Goal: Task Accomplishment & Management: Manage account settings

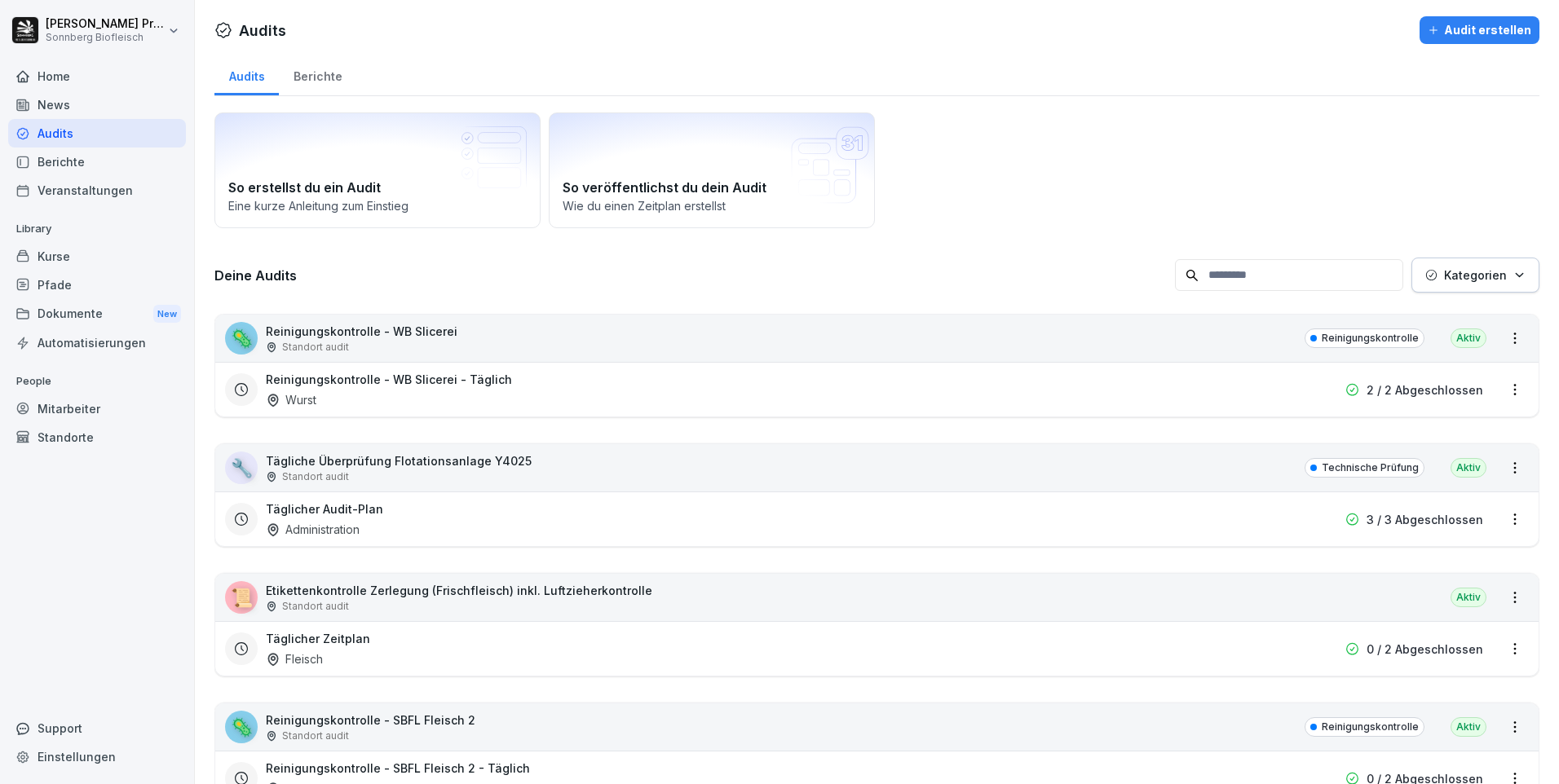
click at [87, 77] on div "Home" at bounding box center [97, 76] width 178 height 29
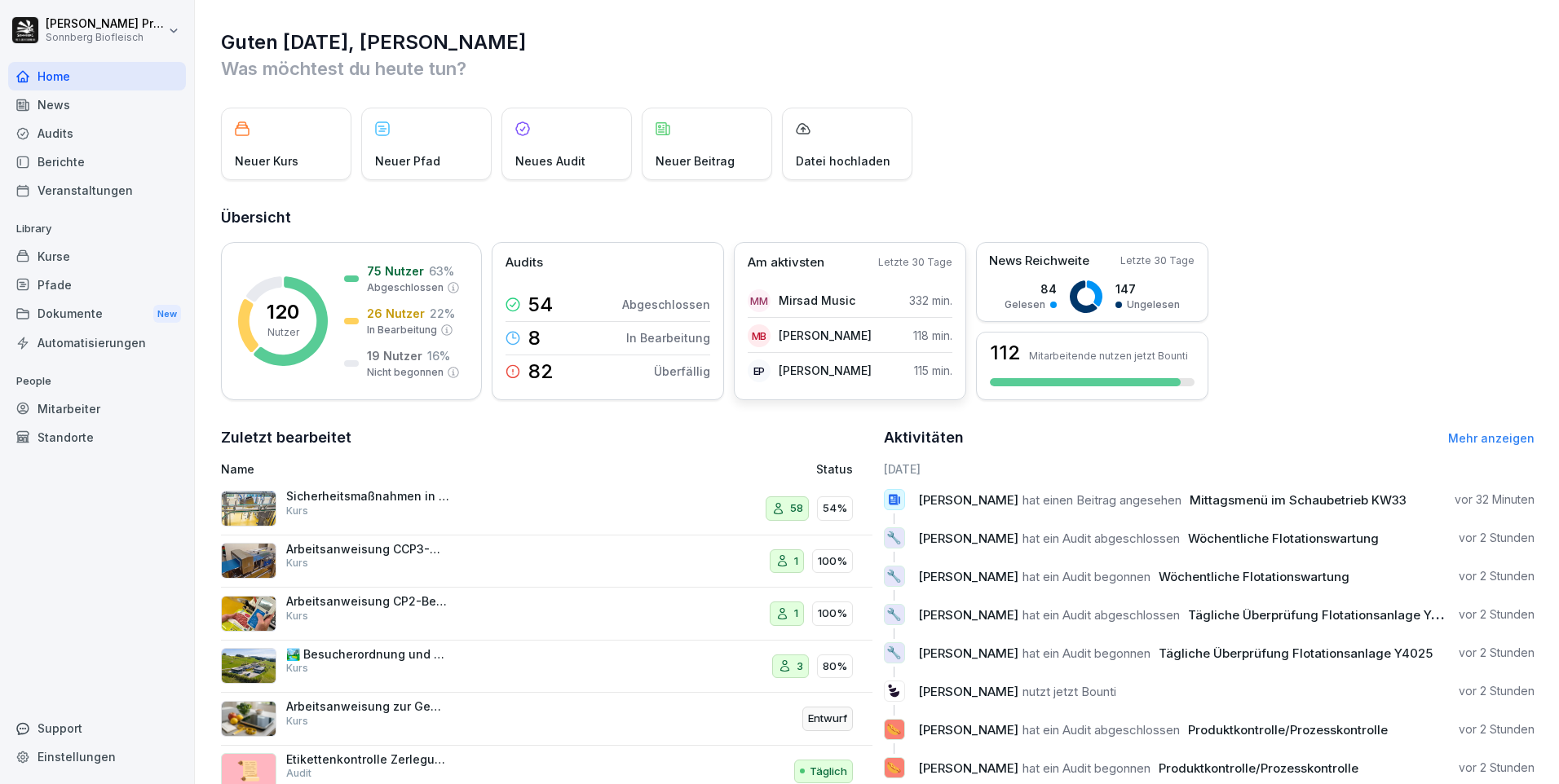
scroll to position [55, 0]
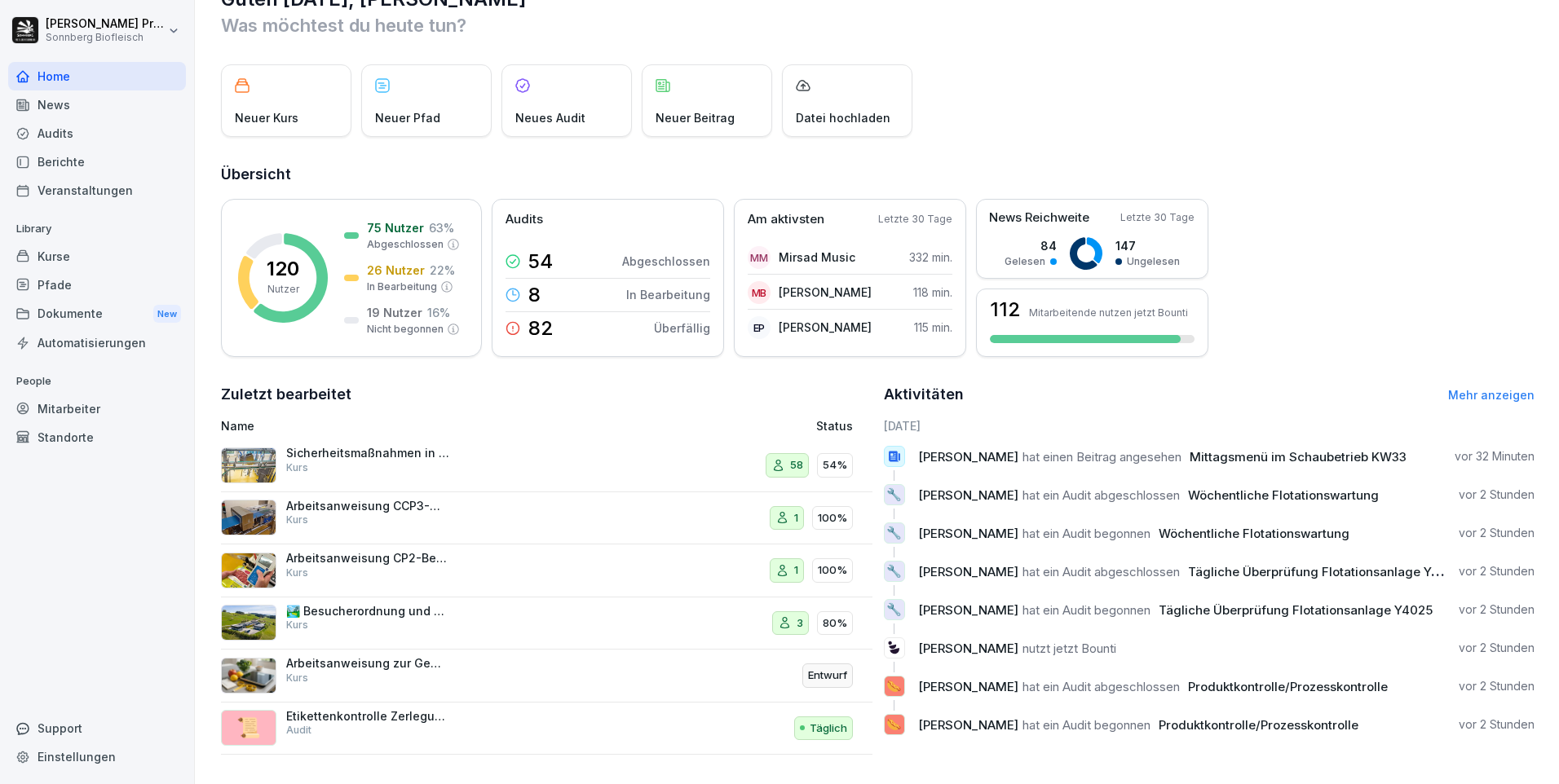
click at [467, 448] on div "Sicherheitsmaßnahmen in der Schlachtung und Zerlegung Kurs" at bounding box center [425, 465] width 408 height 39
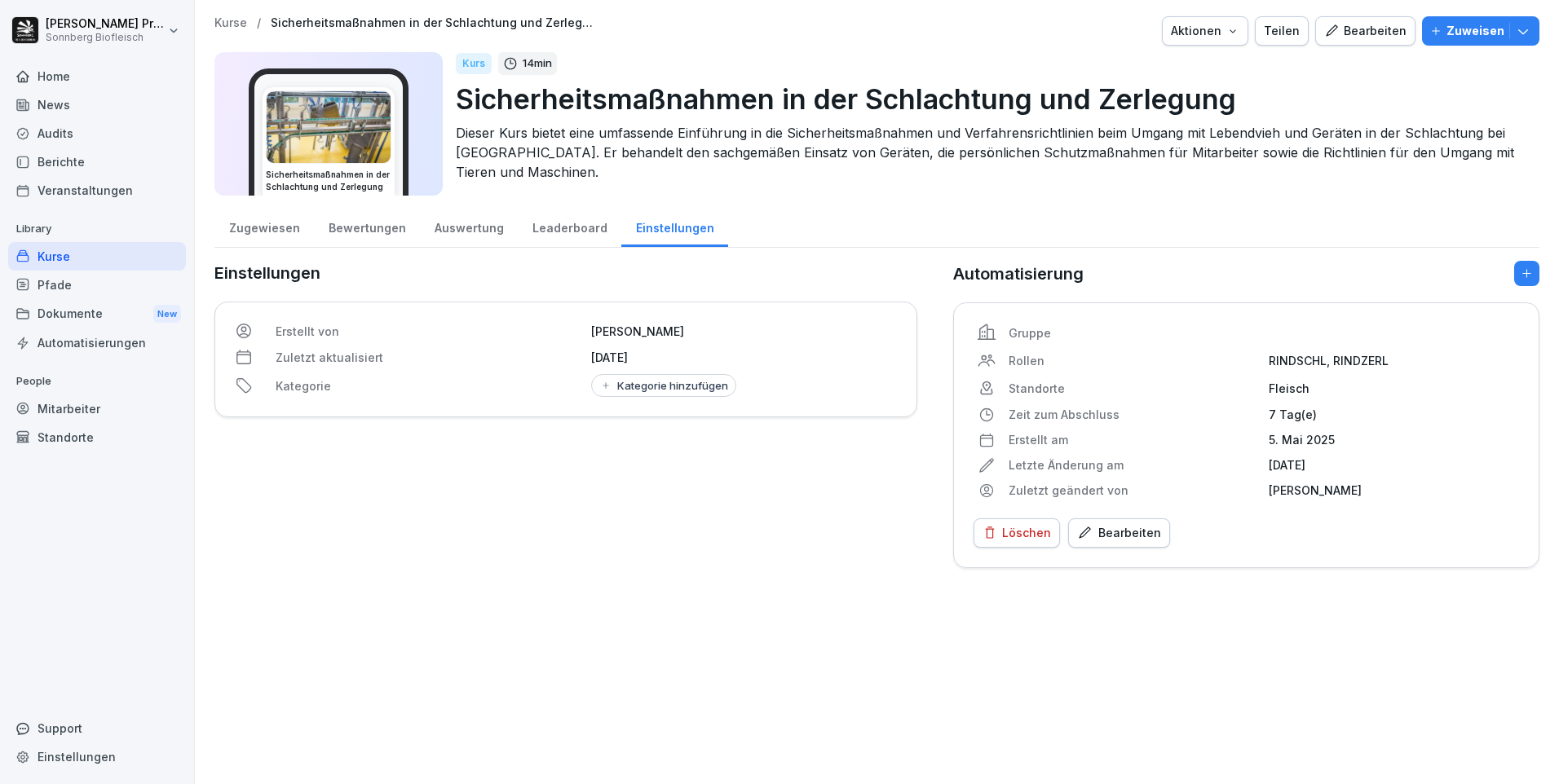
click at [274, 232] on div "Zugewiesen" at bounding box center [264, 225] width 99 height 42
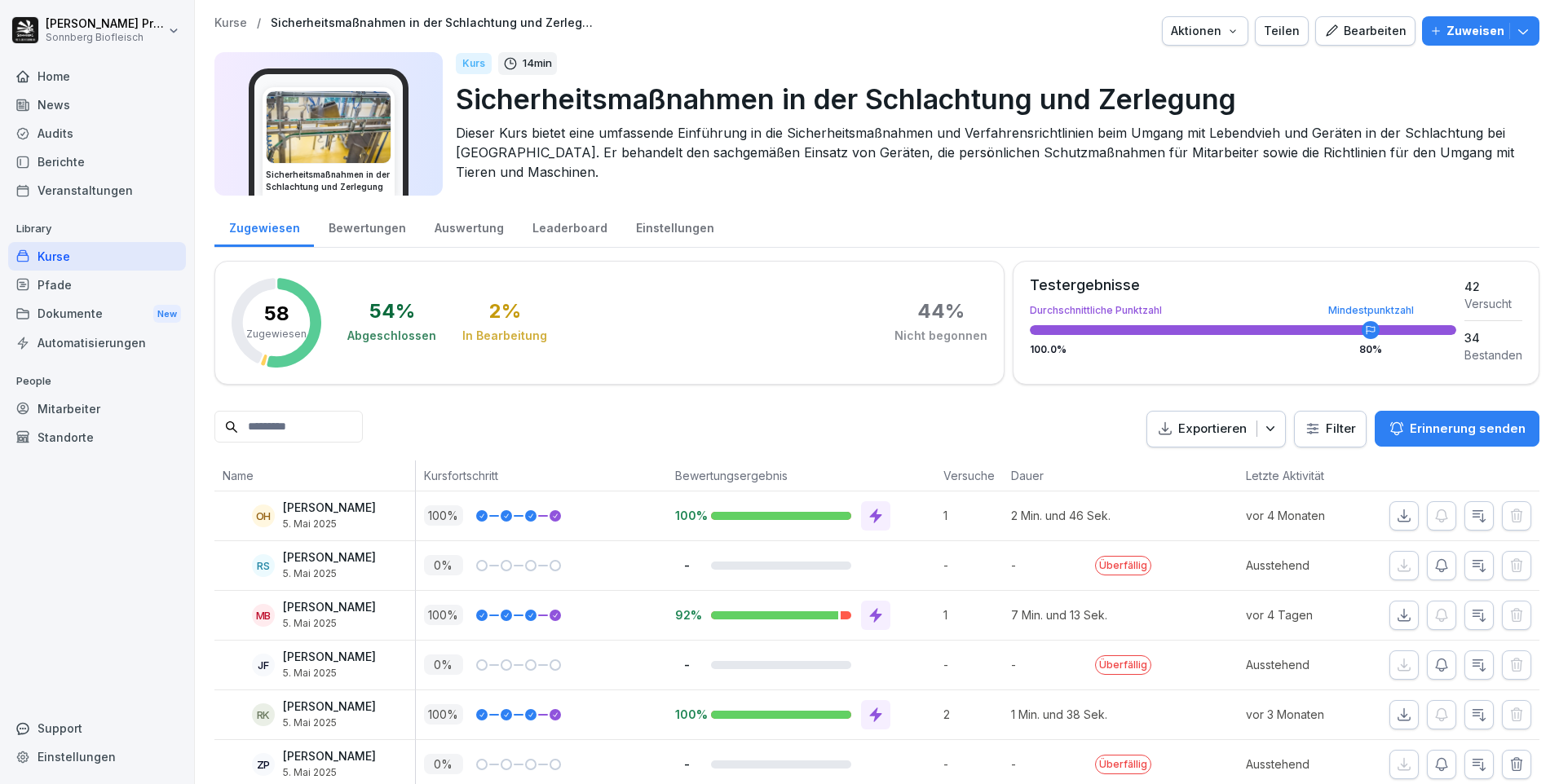
click at [365, 229] on div "Bewertungen" at bounding box center [366, 225] width 106 height 42
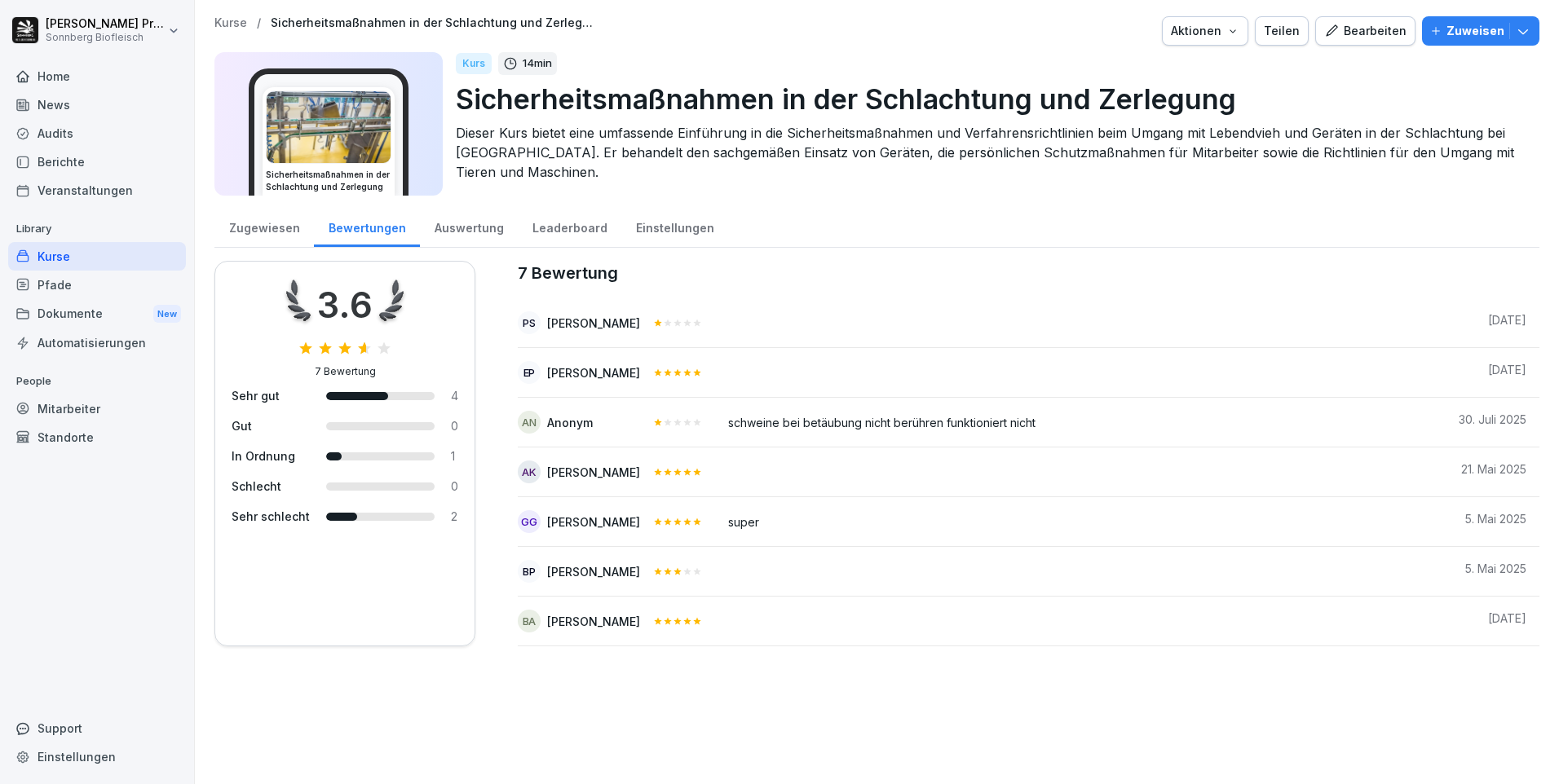
click at [457, 228] on div "Auswertung" at bounding box center [468, 225] width 97 height 42
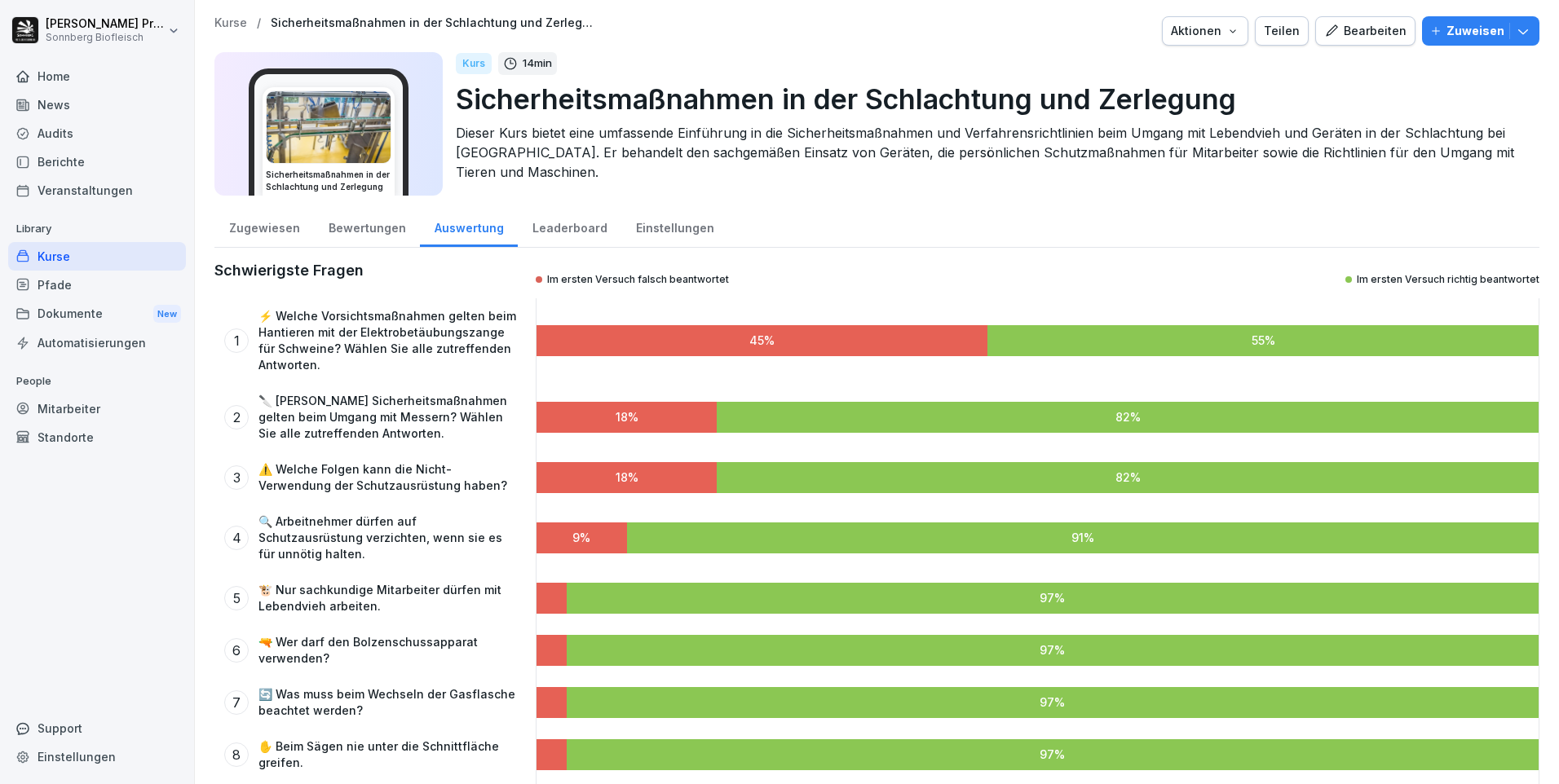
click at [234, 19] on p "Kurse" at bounding box center [231, 23] width 32 height 14
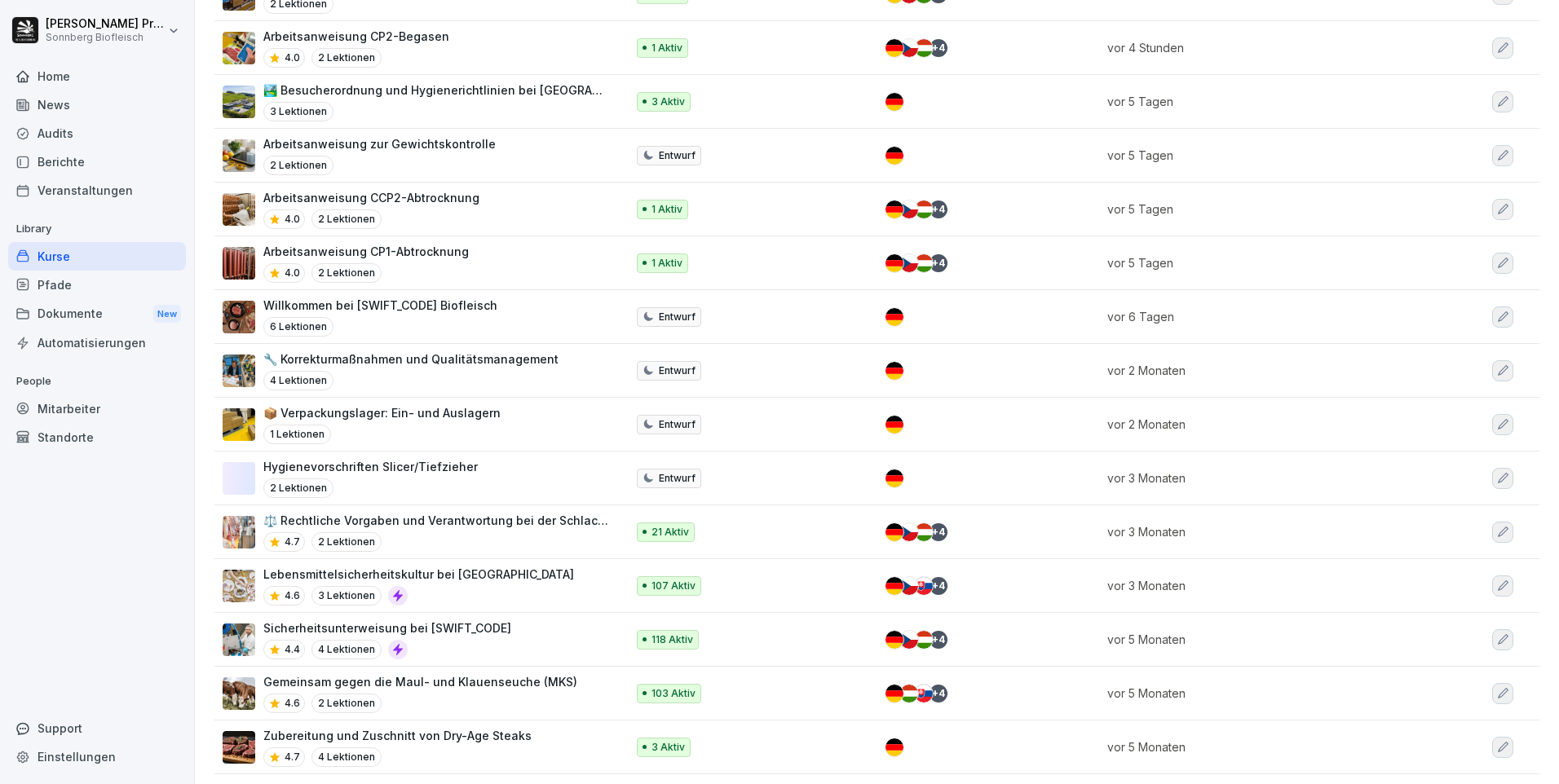
scroll to position [489, 0]
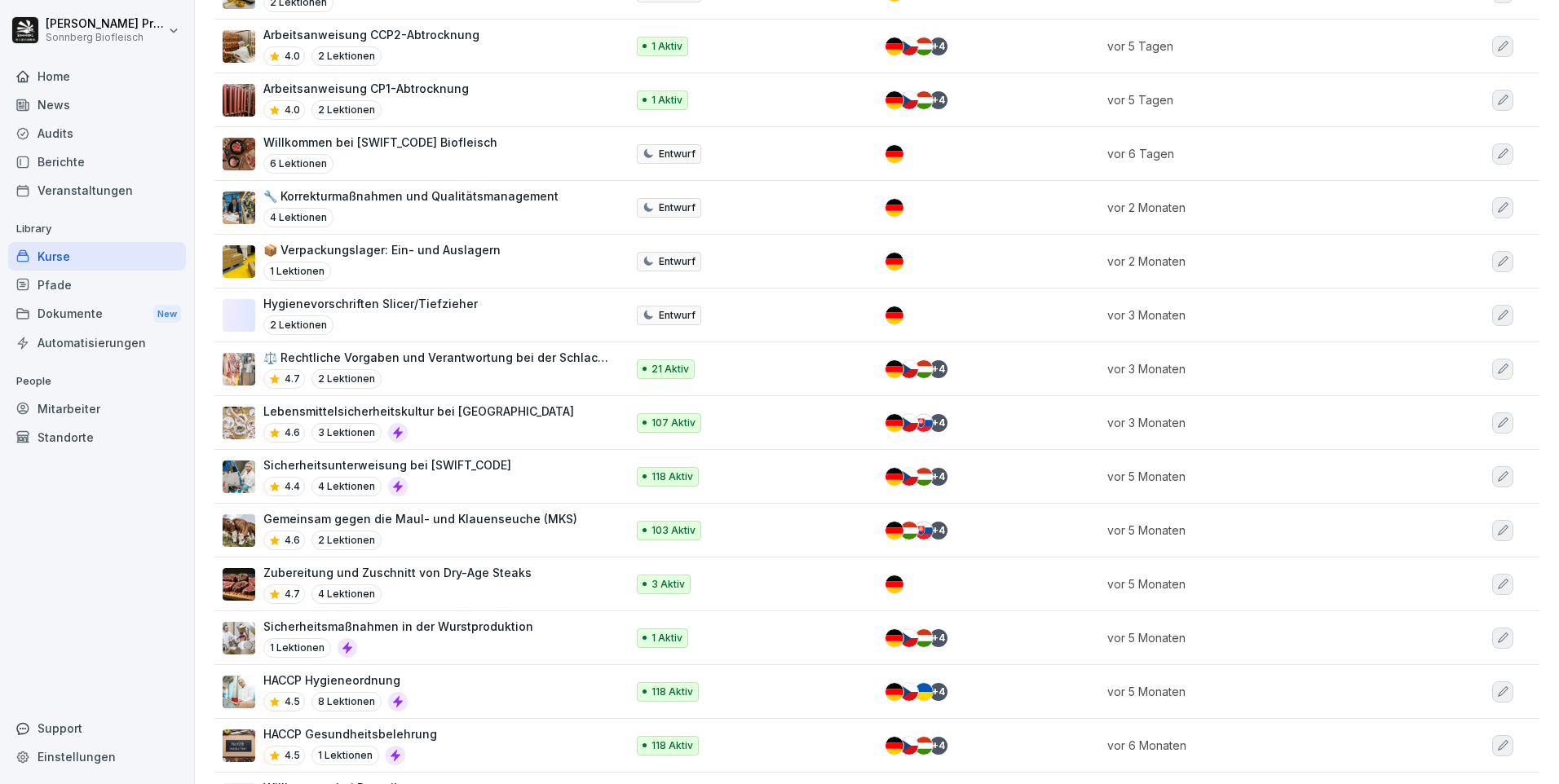
click at [379, 519] on p "Gemeinsam gegen die Maul- und Klauenseuche (MKS)" at bounding box center [420, 519] width 314 height 17
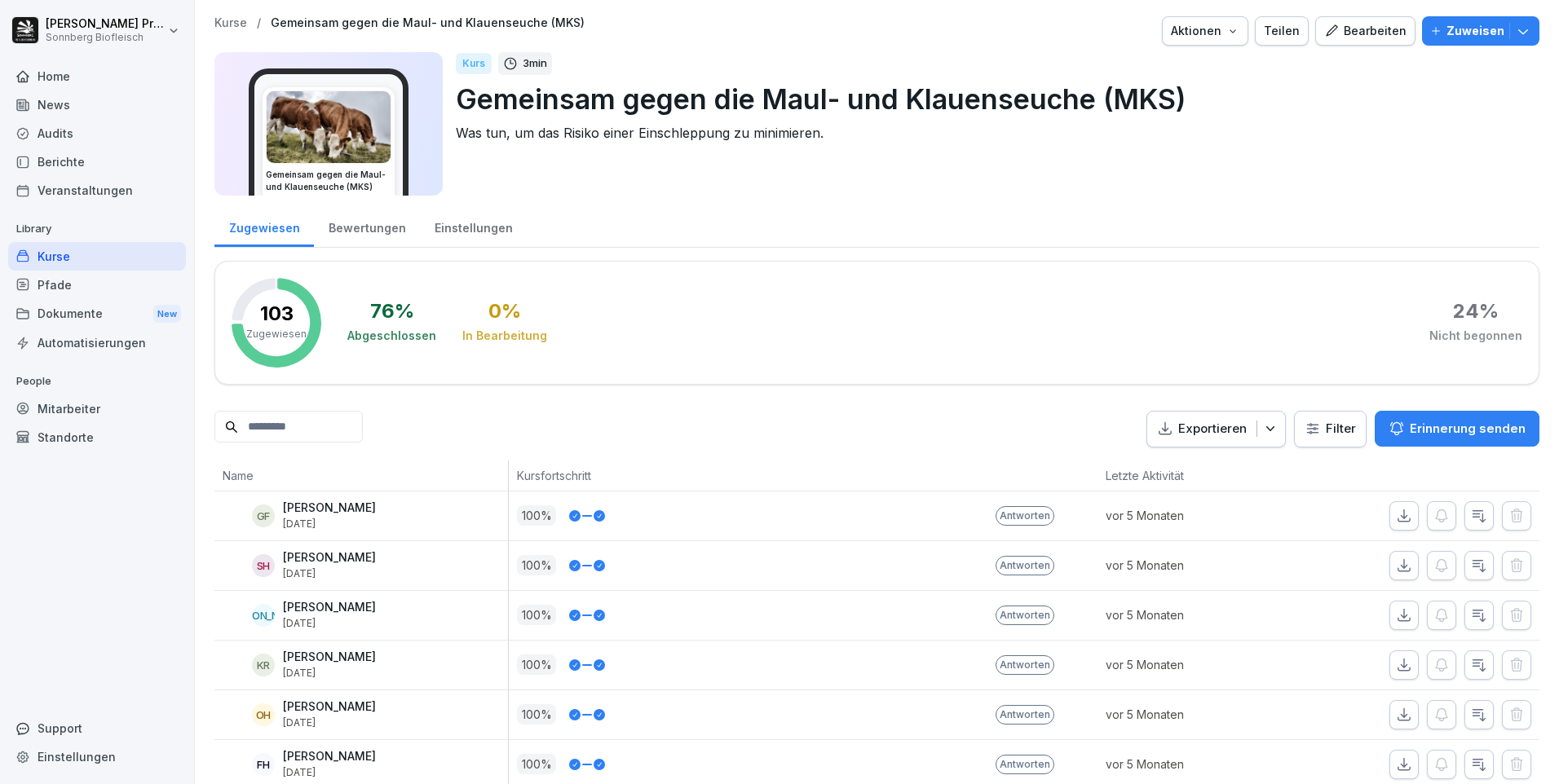
click at [78, 79] on div "Home" at bounding box center [97, 76] width 178 height 29
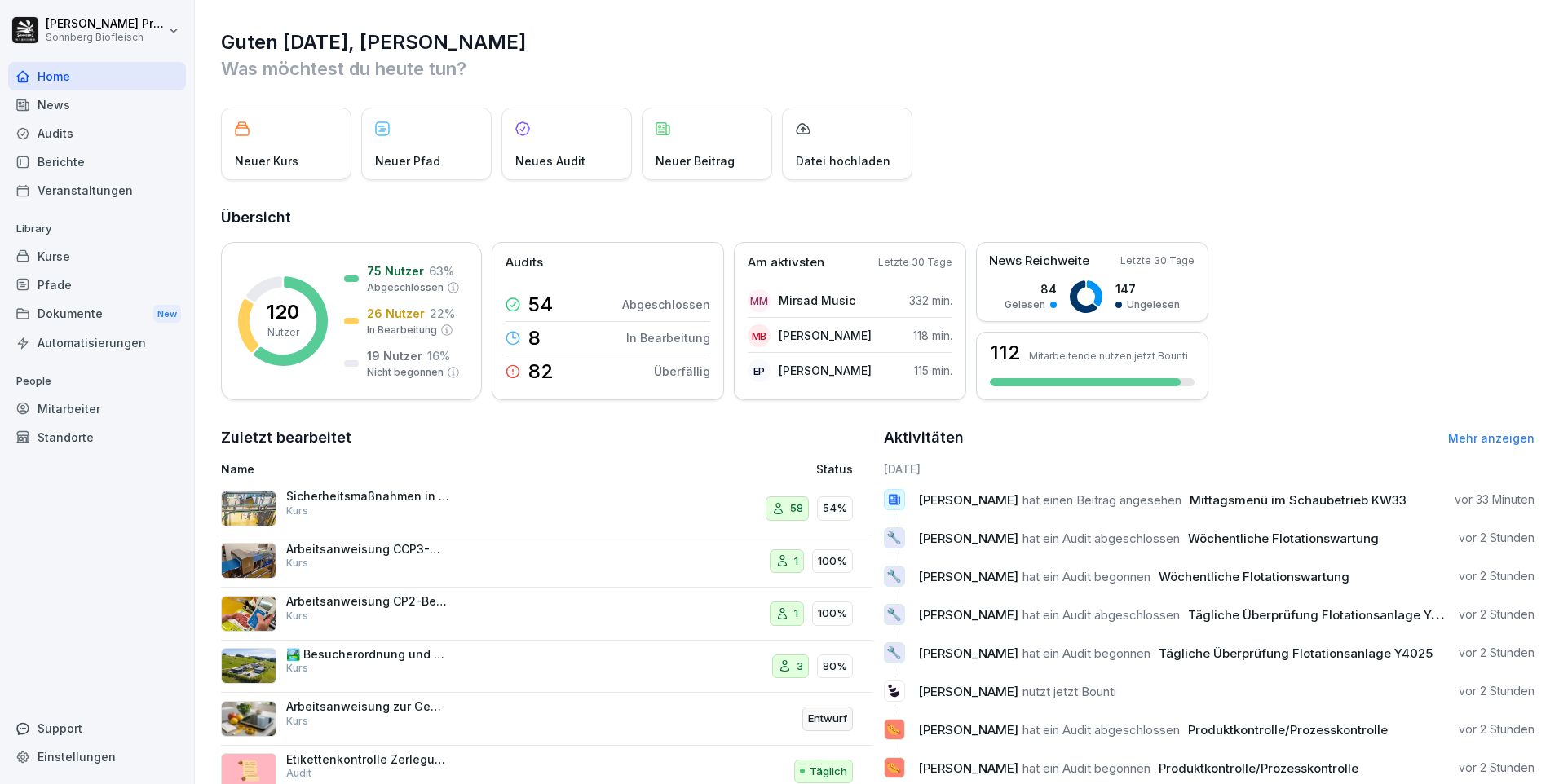
click at [293, 152] on div "Neuer Kurs" at bounding box center [287, 144] width 131 height 73
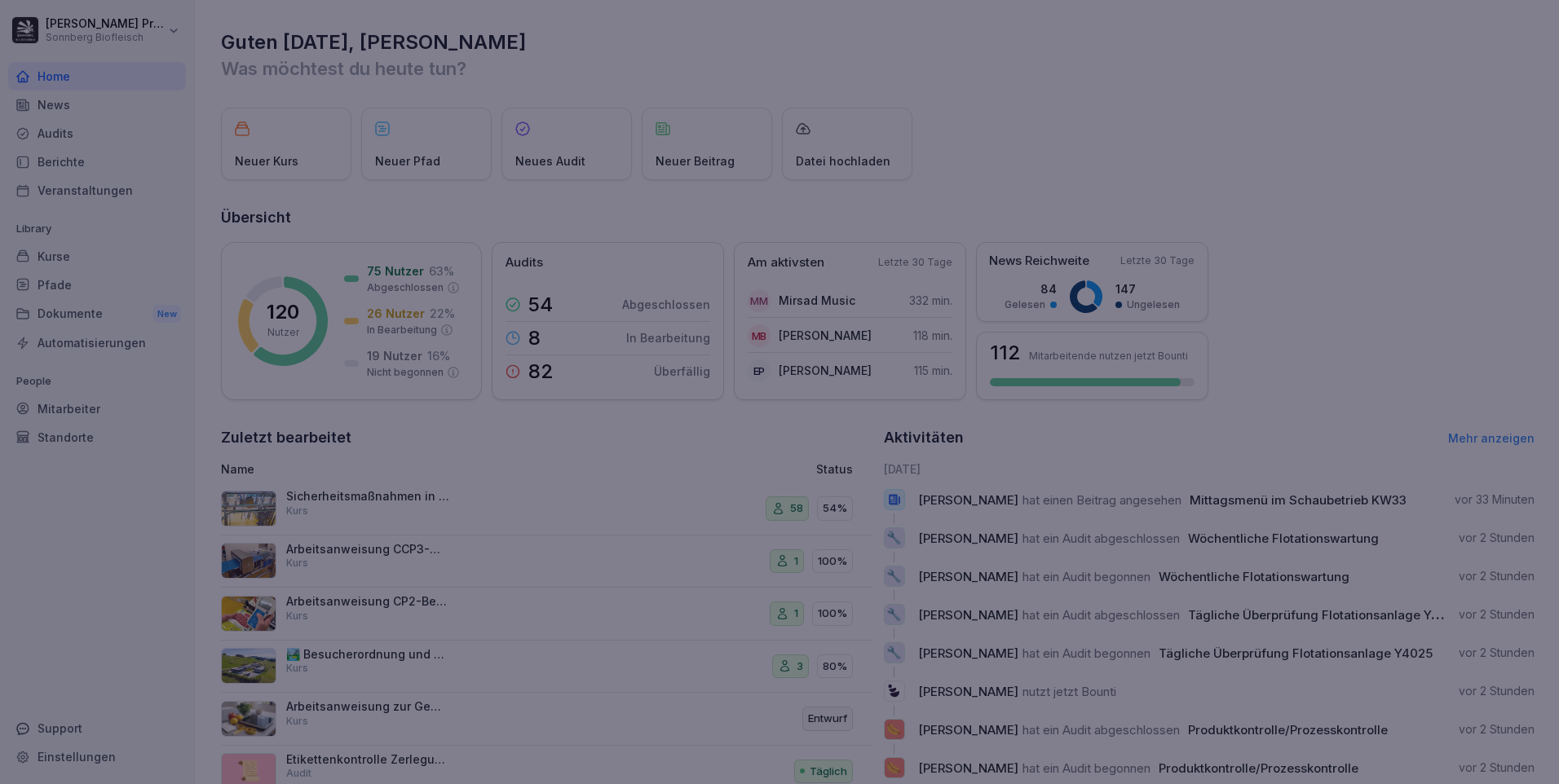
click at [1100, 155] on div at bounding box center [779, 392] width 1559 height 784
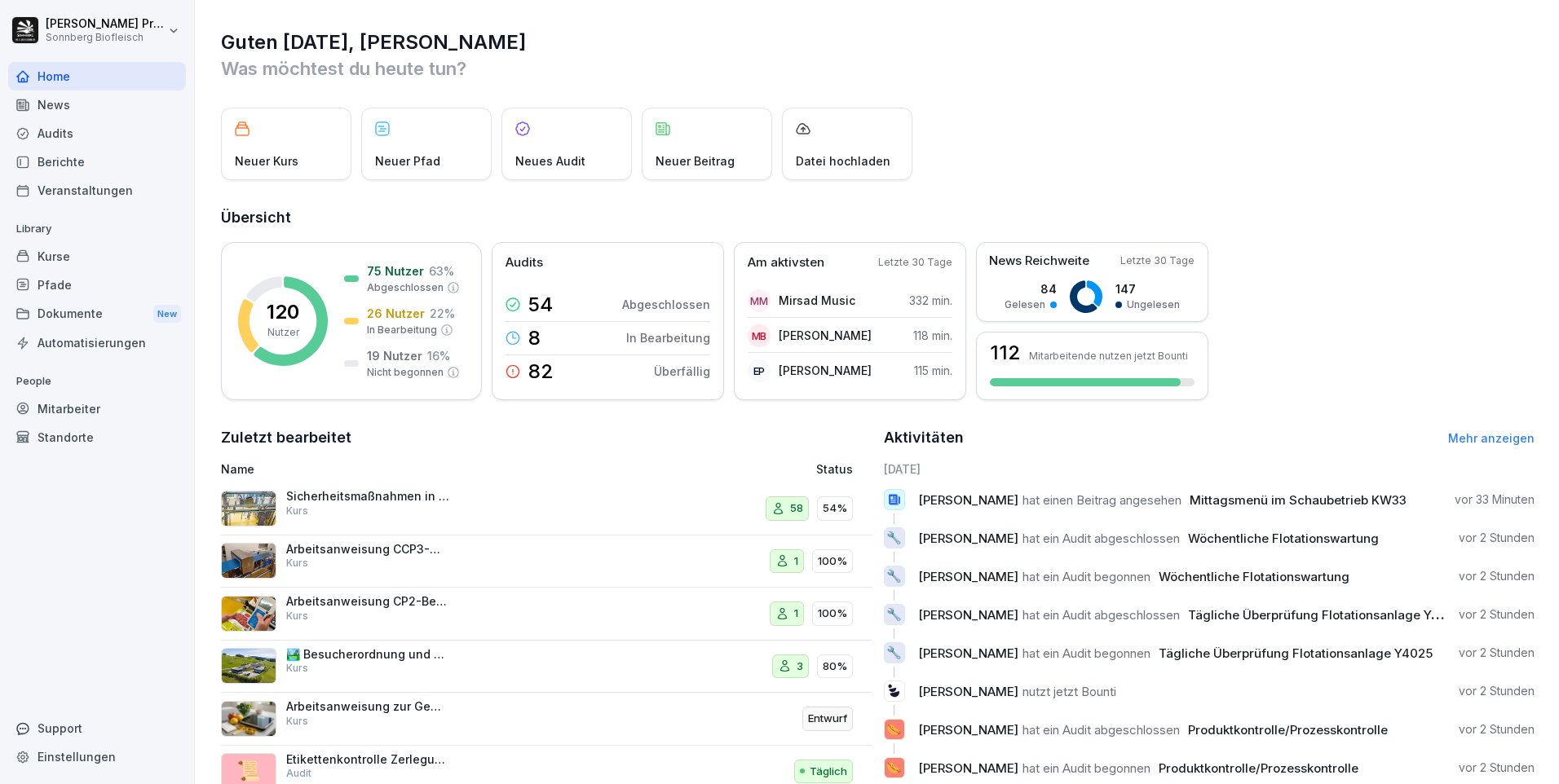
click at [95, 261] on div "Kurse" at bounding box center [97, 257] width 178 height 29
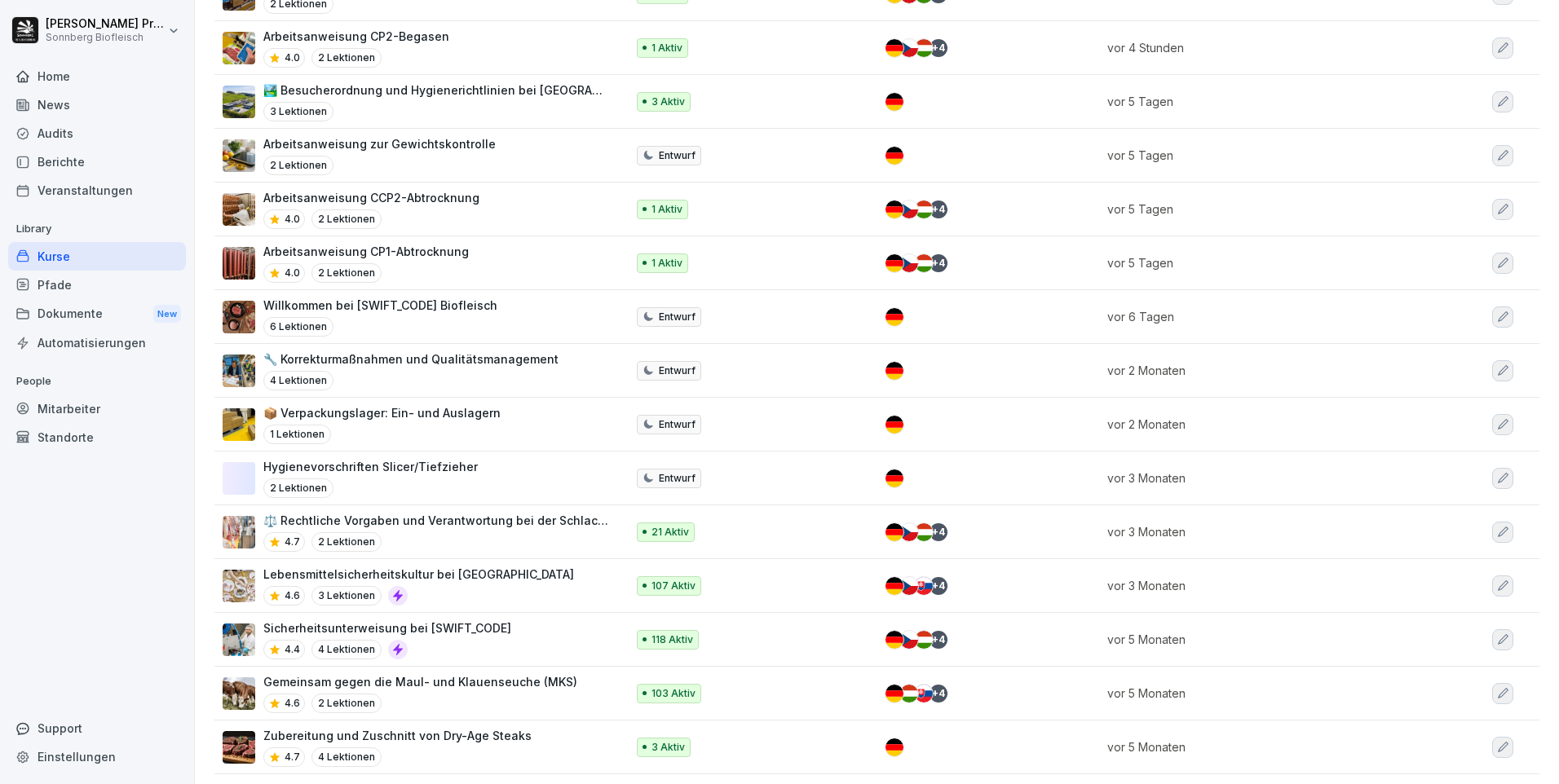
scroll to position [408, 0]
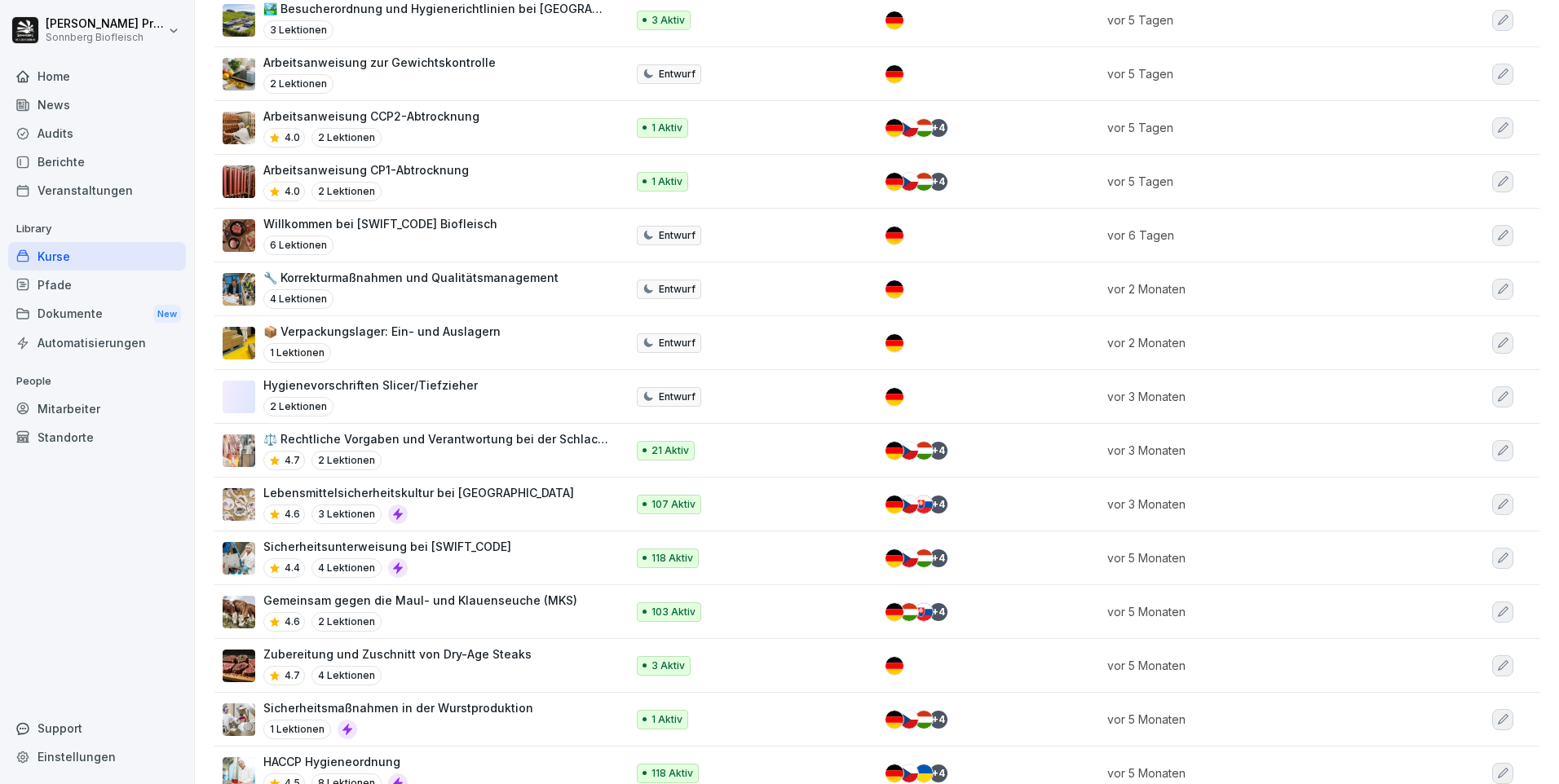
click at [337, 552] on p "Sicherheitsunterweisung bei [SWIFT_CODE]" at bounding box center [387, 547] width 248 height 17
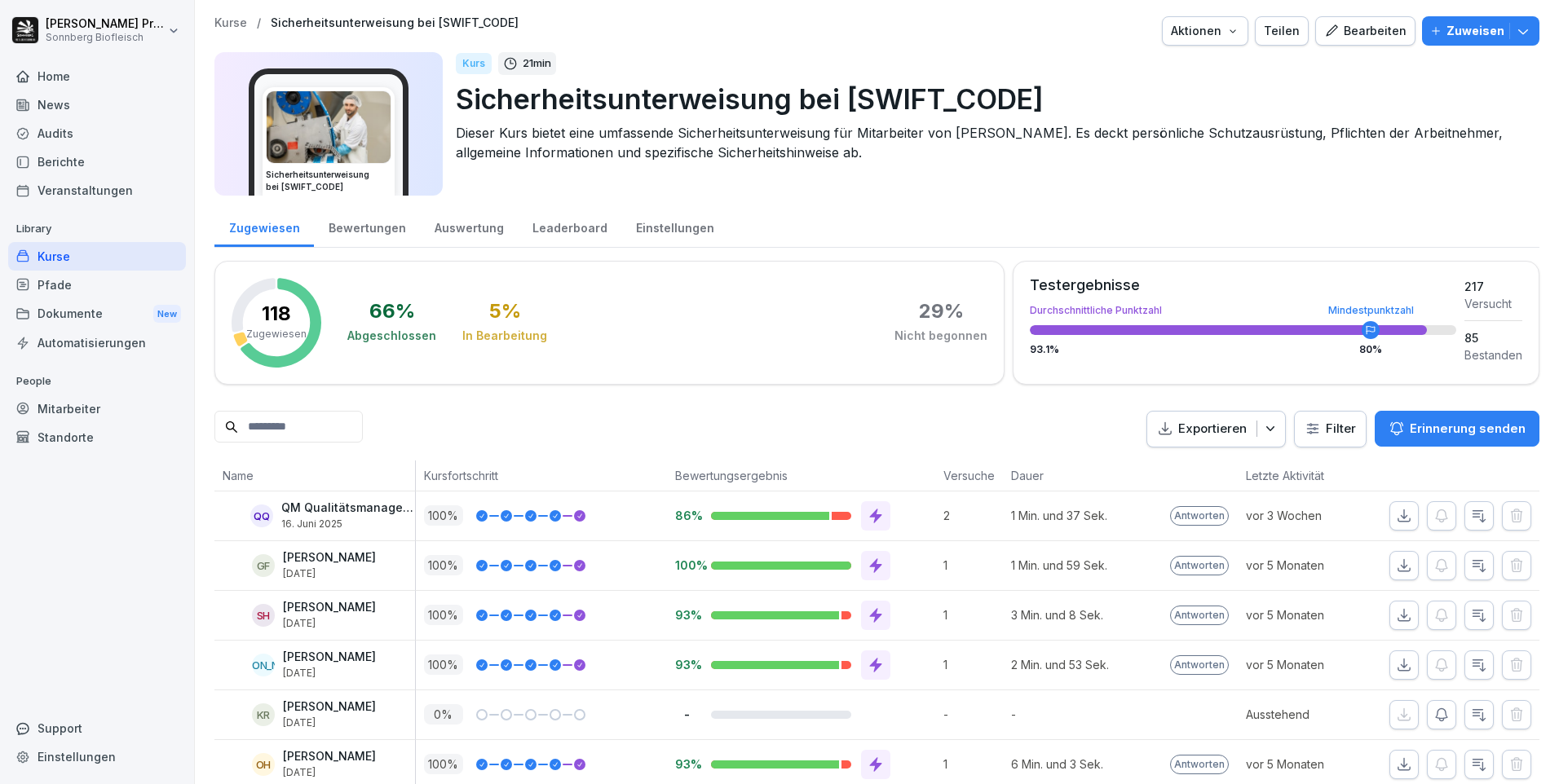
click at [1361, 37] on div "Bearbeiten" at bounding box center [1365, 31] width 82 height 18
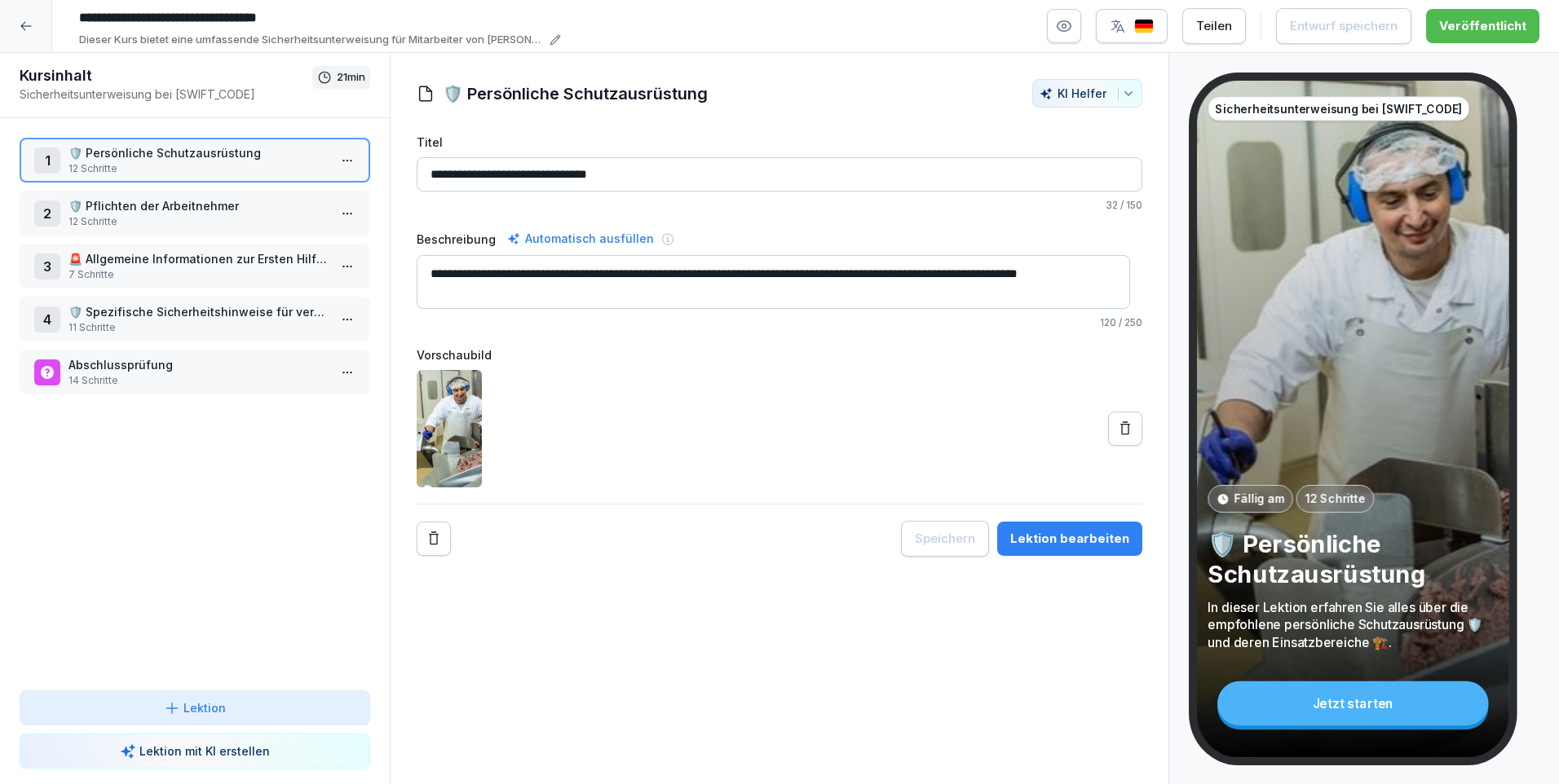
click at [24, 22] on icon at bounding box center [25, 25] width 13 height 13
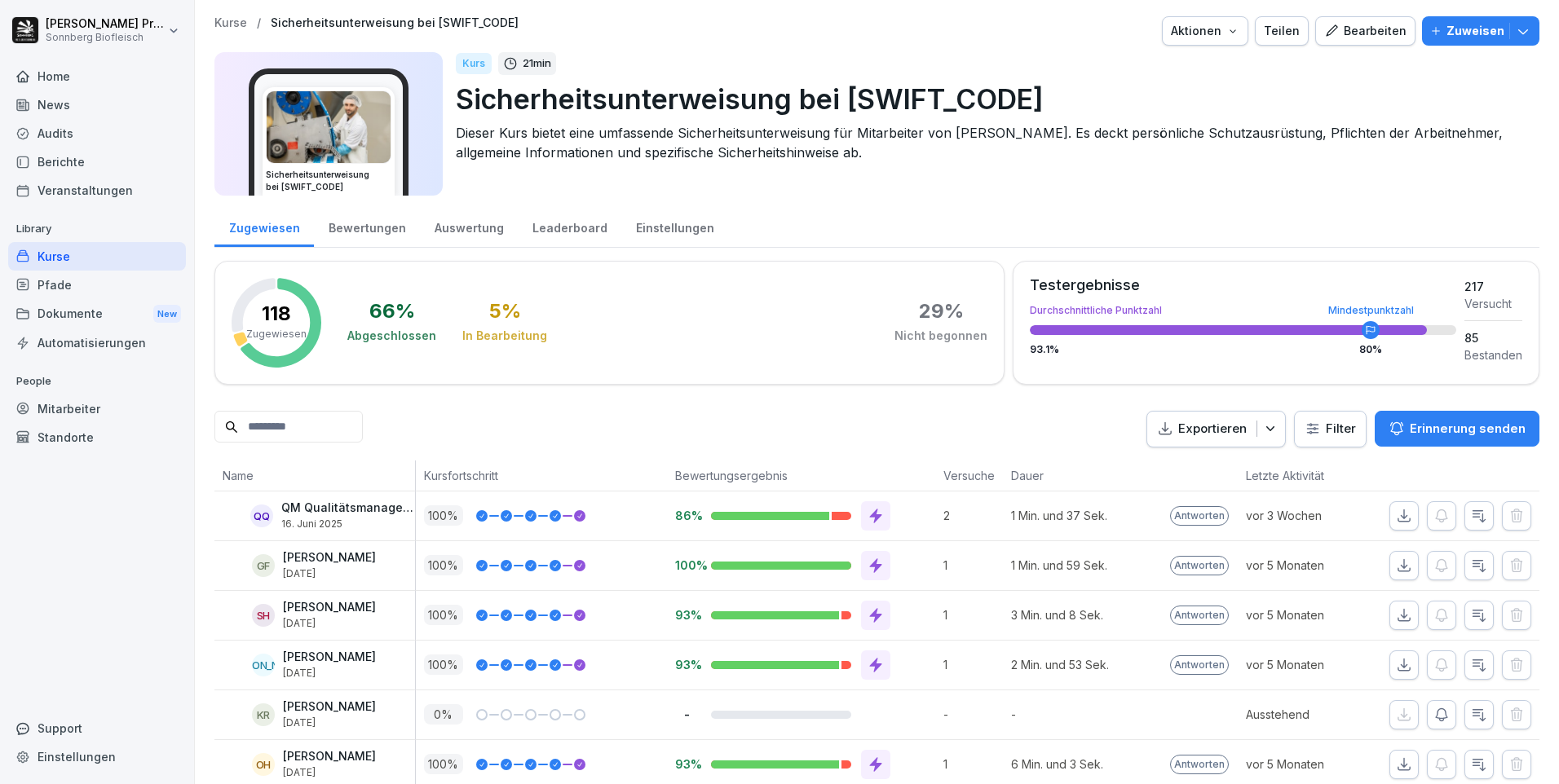
click at [1221, 430] on p "Exportieren" at bounding box center [1212, 429] width 69 height 19
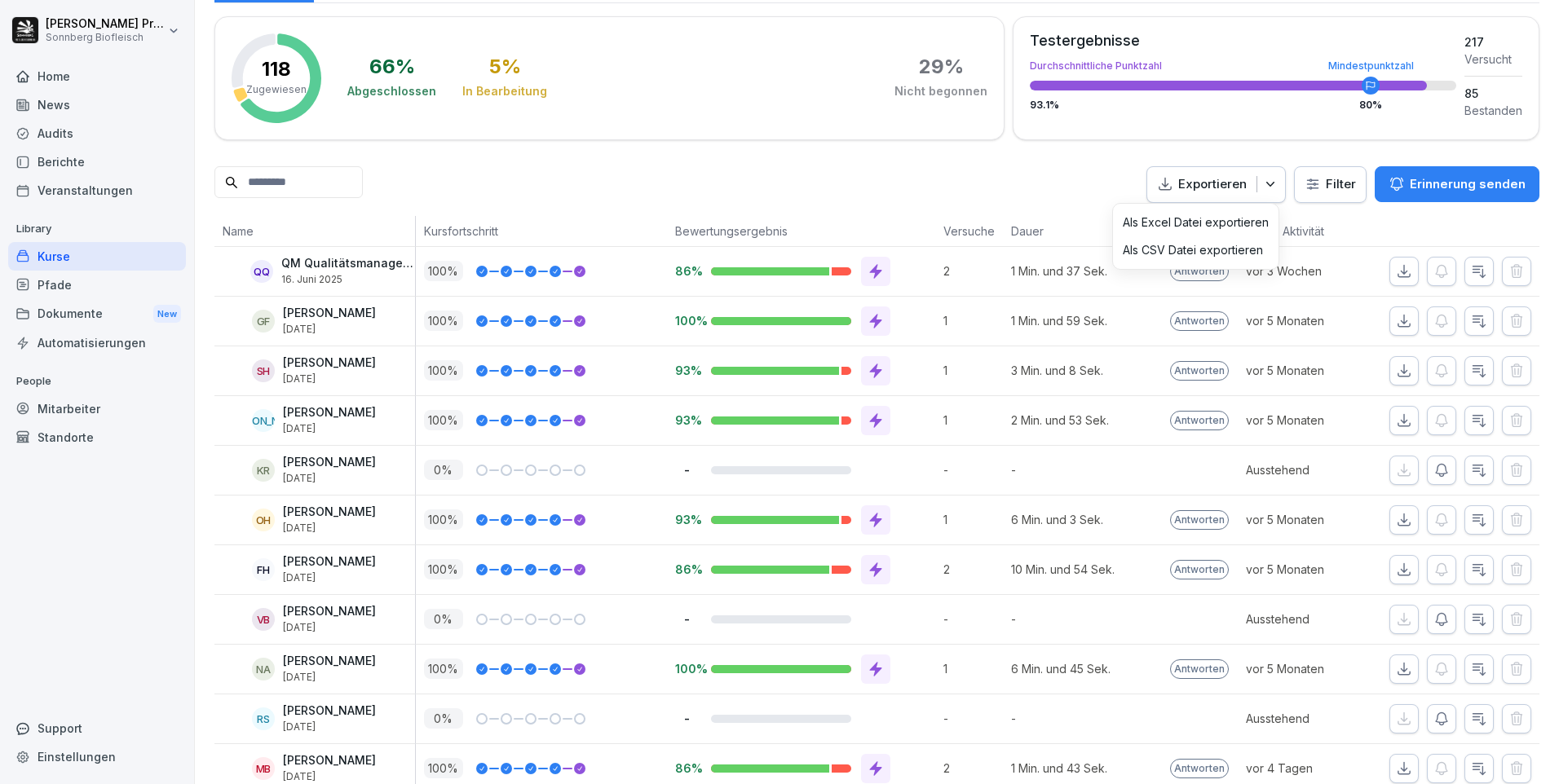
click at [1195, 221] on p "Als Excel Datei exportieren" at bounding box center [1195, 222] width 146 height 14
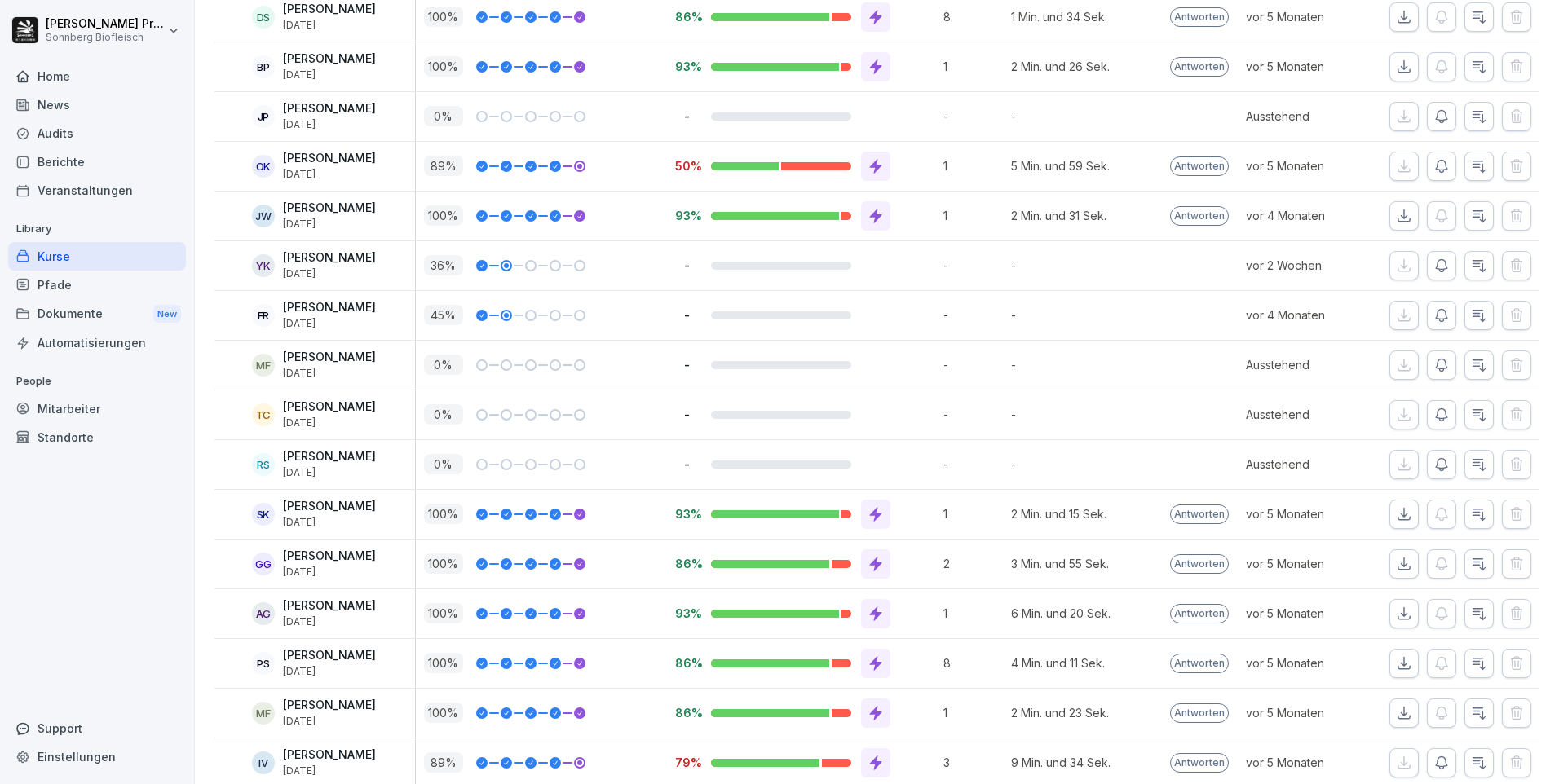
scroll to position [2844, 0]
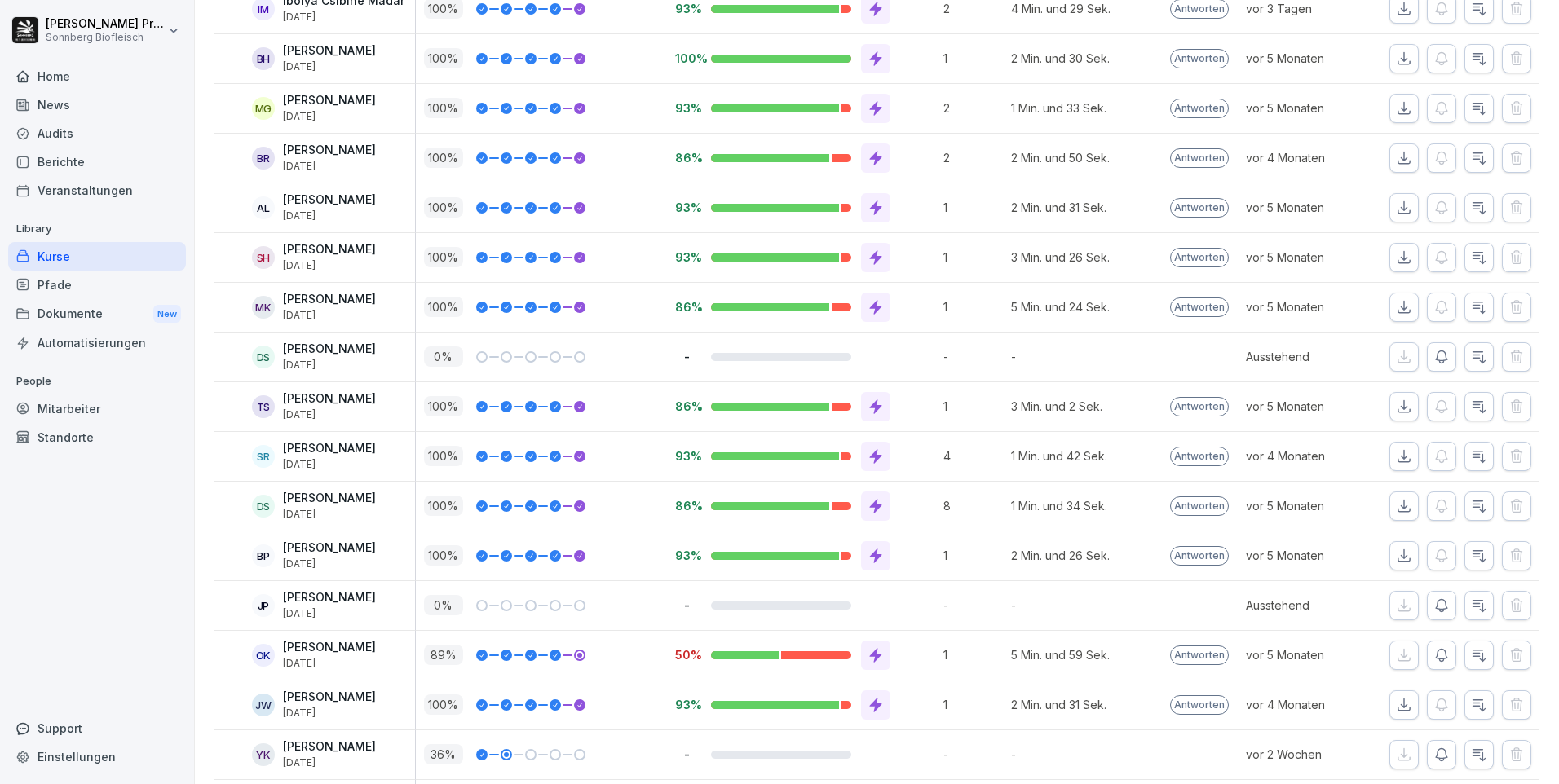
click at [167, 92] on div "News" at bounding box center [97, 105] width 178 height 29
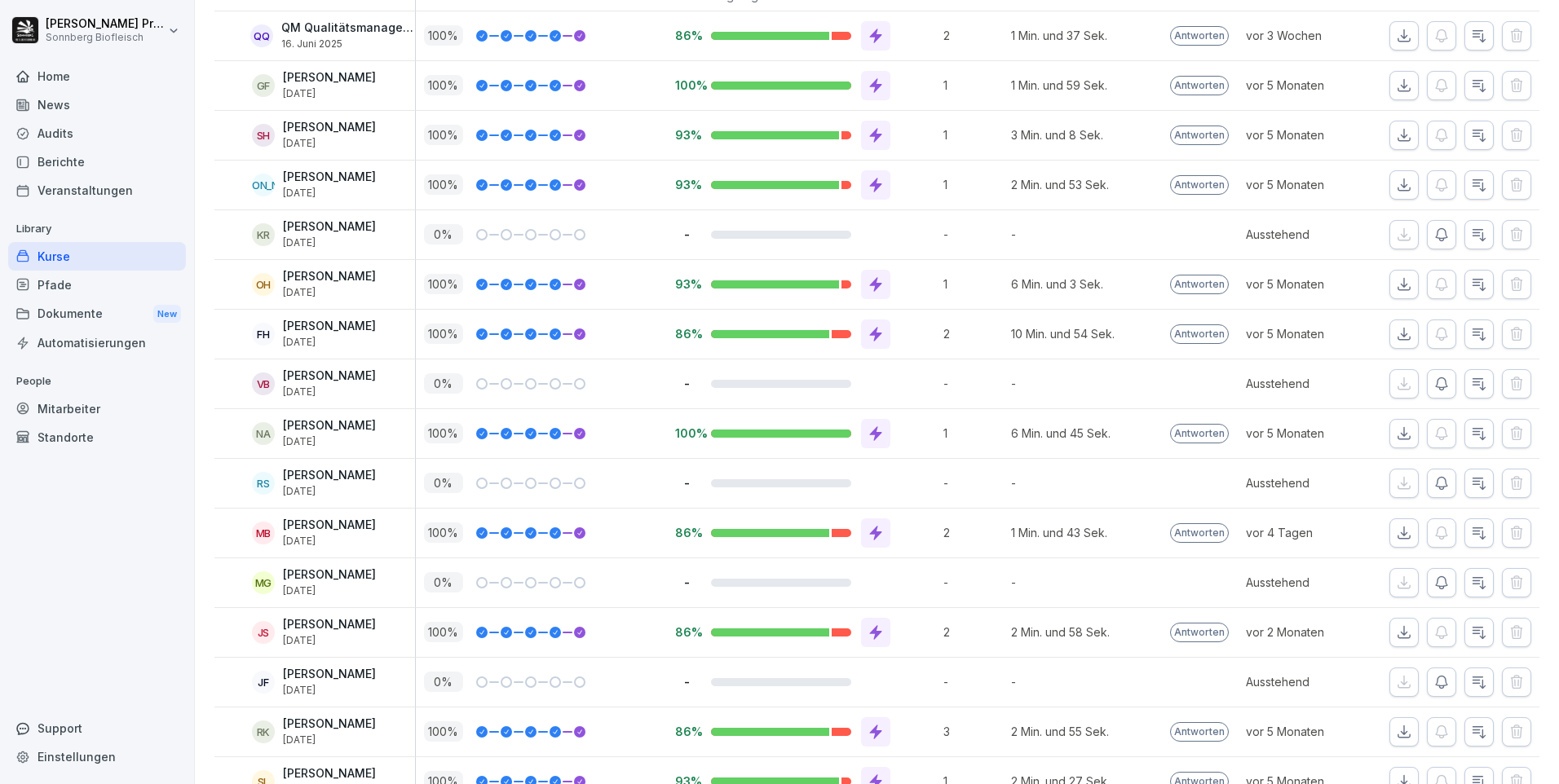
scroll to position [0, 0]
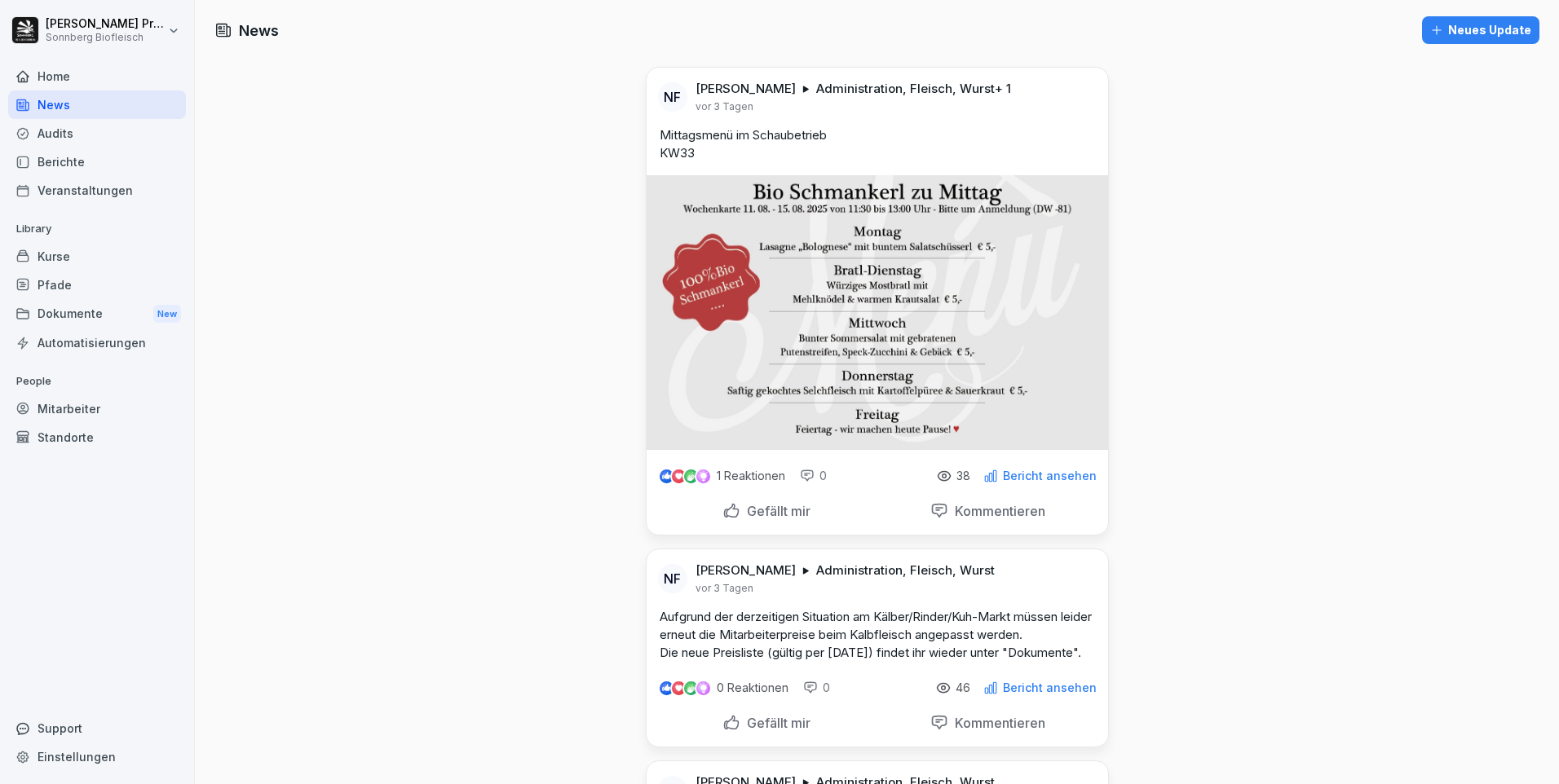
click at [117, 141] on div "Audits" at bounding box center [97, 133] width 178 height 29
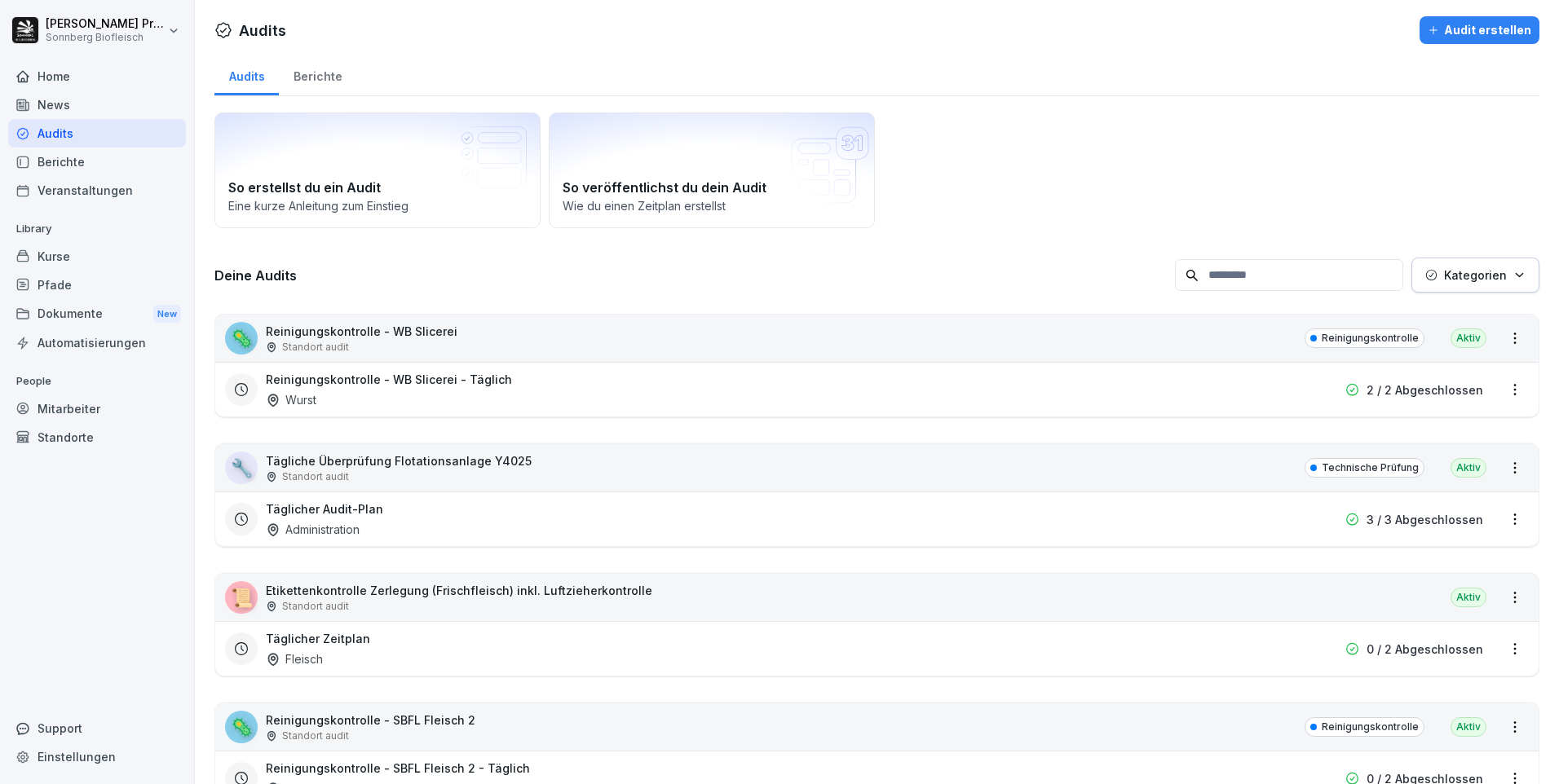
scroll to position [163, 0]
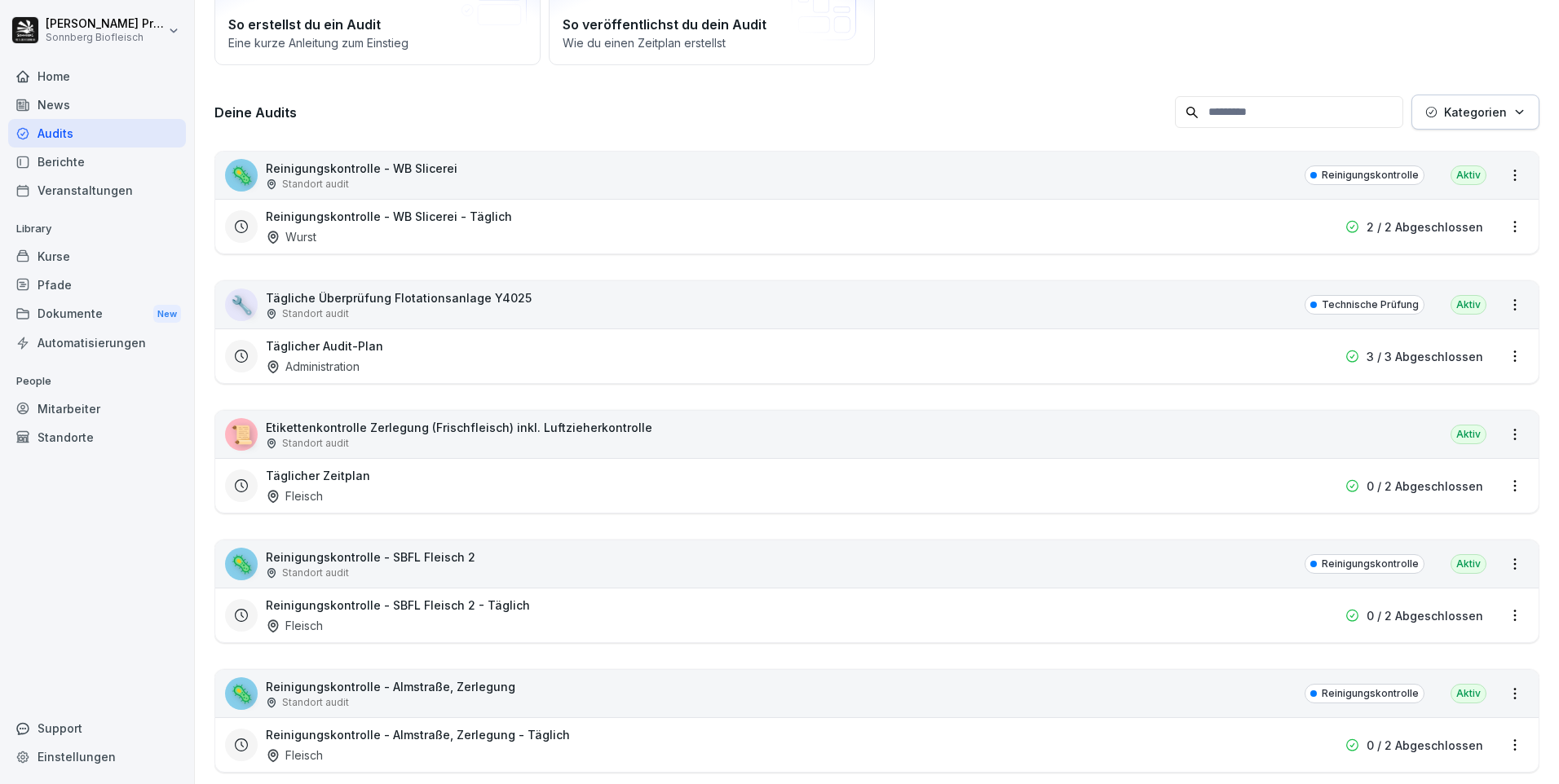
click at [362, 434] on p "Etikettenkontrolle Zerlegung (Frischfleisch) inkl. Luftzieherkontrolle" at bounding box center [459, 427] width 387 height 17
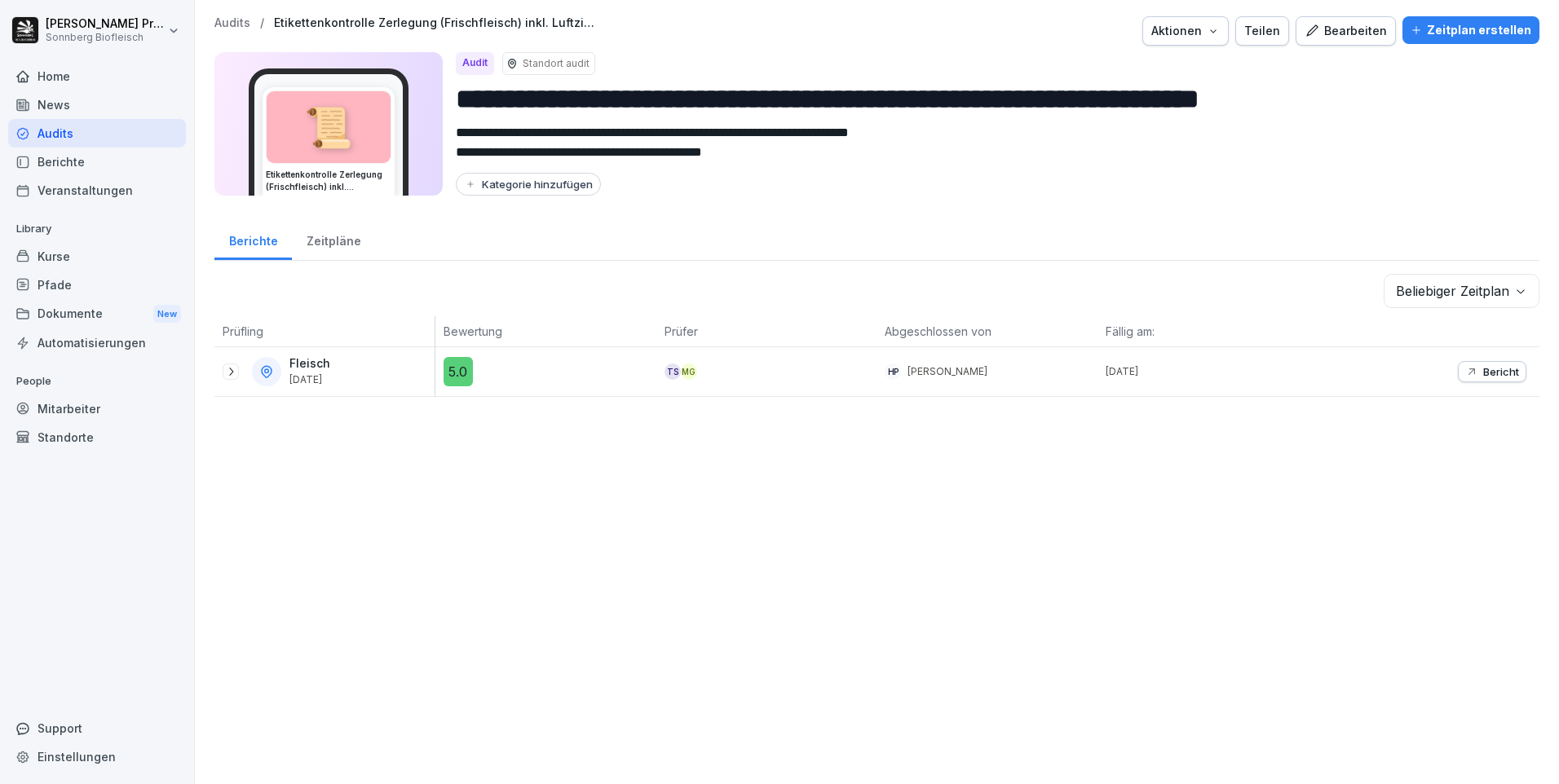
click at [235, 375] on icon at bounding box center [230, 371] width 13 height 13
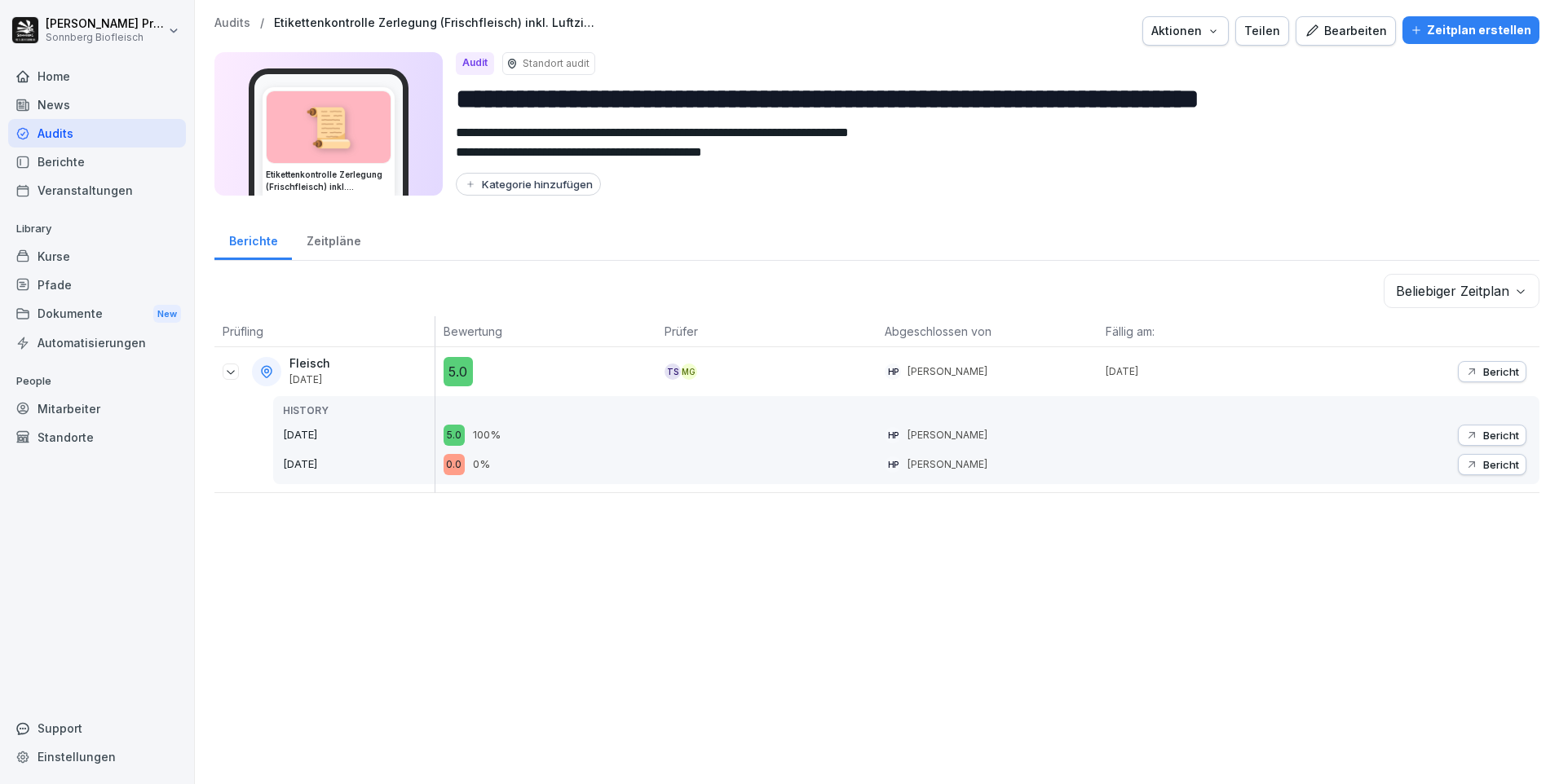
click at [235, 374] on icon at bounding box center [230, 371] width 13 height 13
